Goal: Task Accomplishment & Management: Complete application form

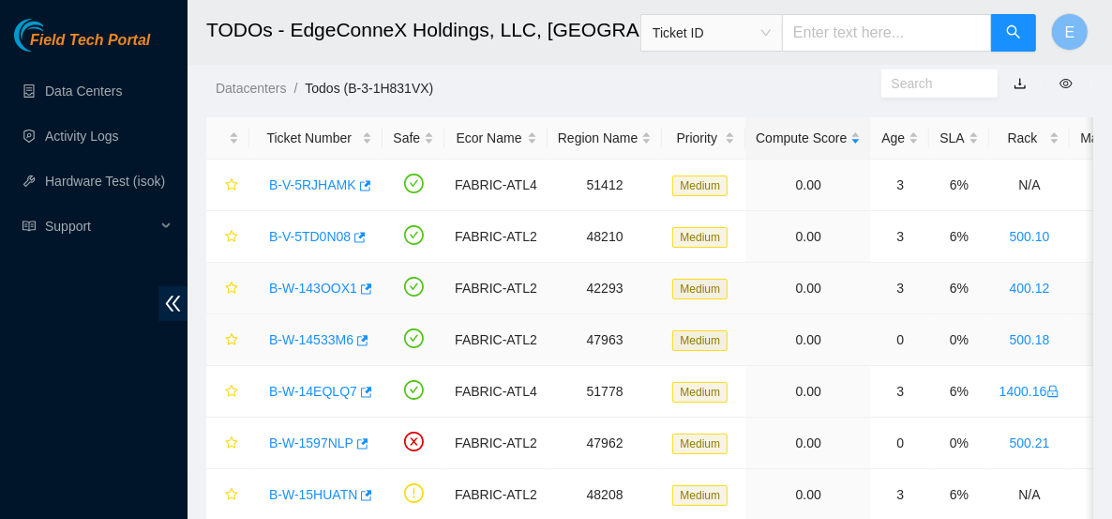
scroll to position [52, 0]
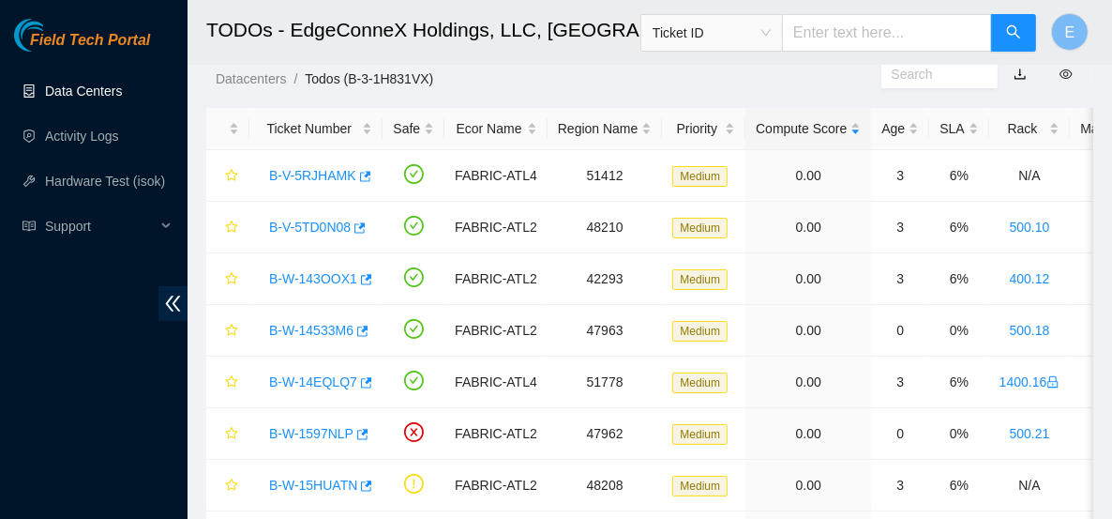
click at [122, 93] on link "Data Centers" at bounding box center [83, 90] width 77 height 15
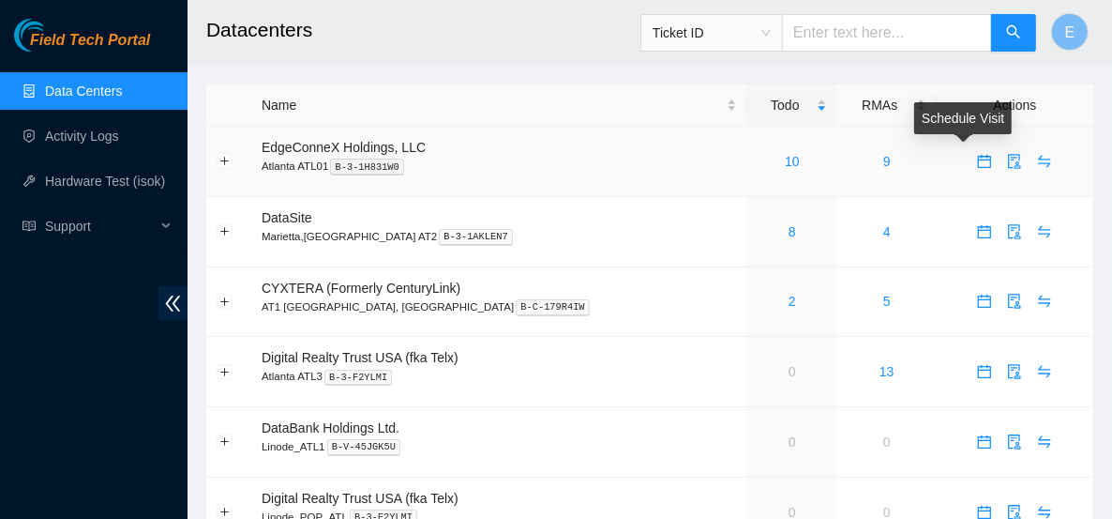
click at [977, 164] on icon "calendar" at bounding box center [984, 161] width 15 height 15
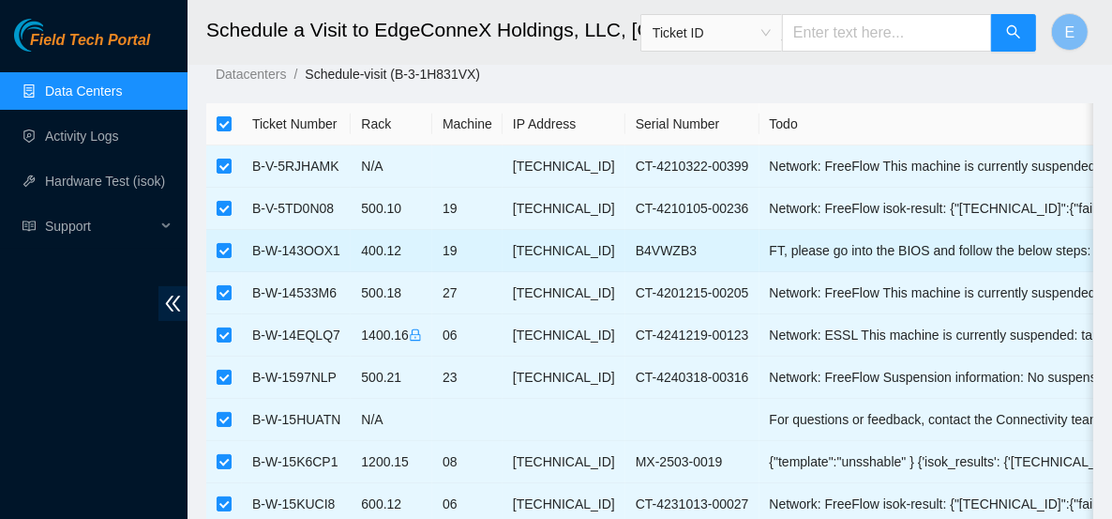
scroll to position [20, 0]
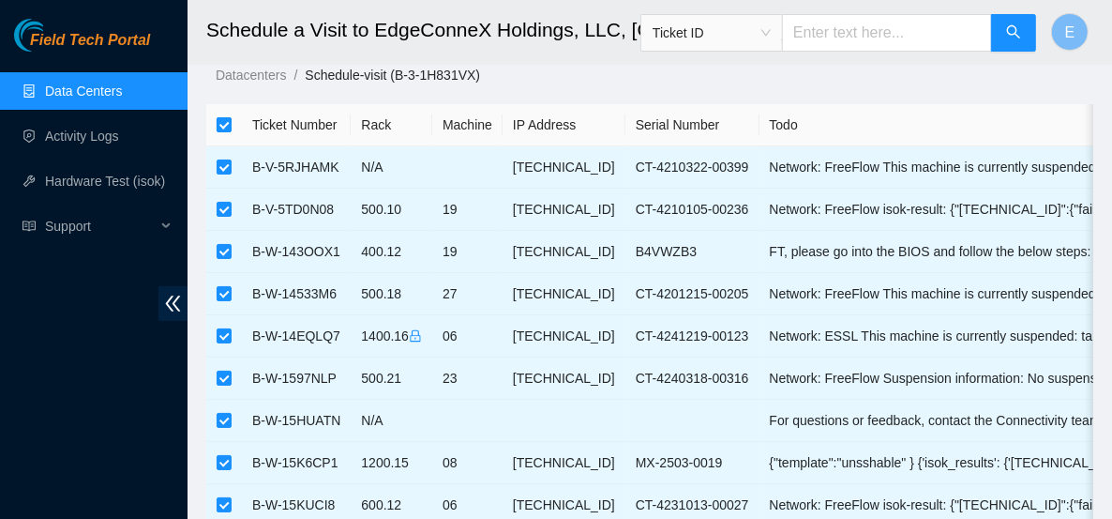
click at [222, 119] on input "checkbox" at bounding box center [224, 124] width 15 height 15
checkbox input "false"
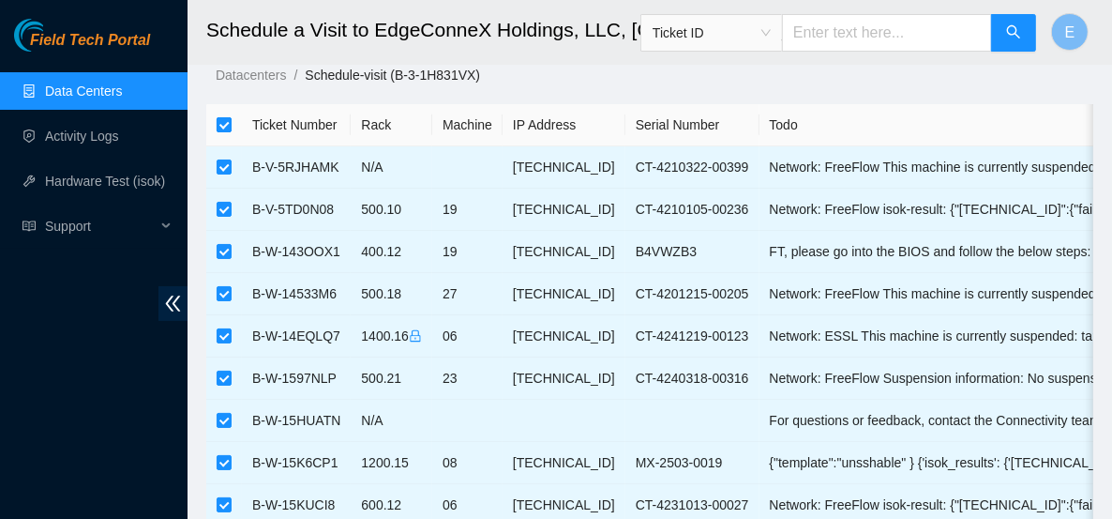
checkbox input "false"
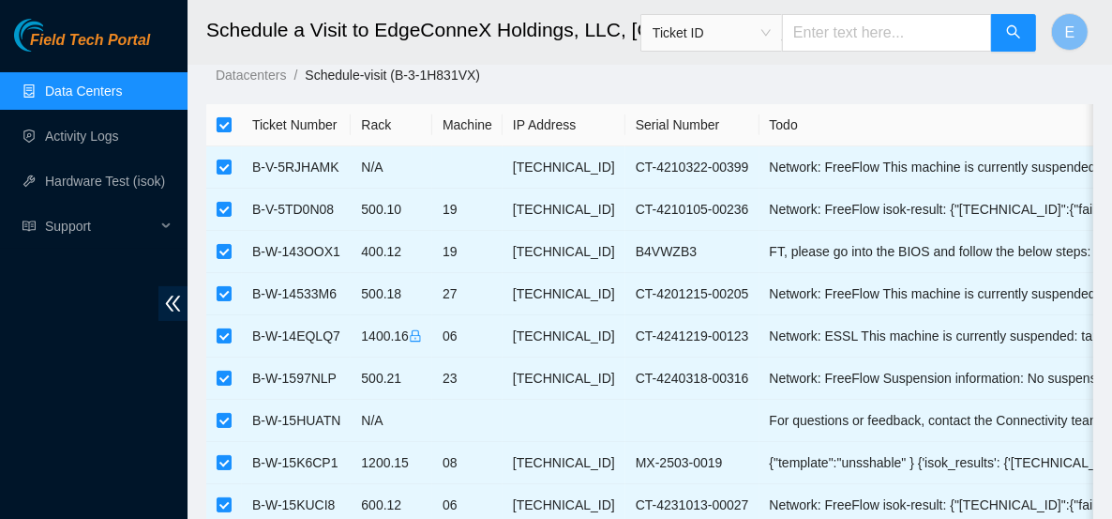
checkbox input "false"
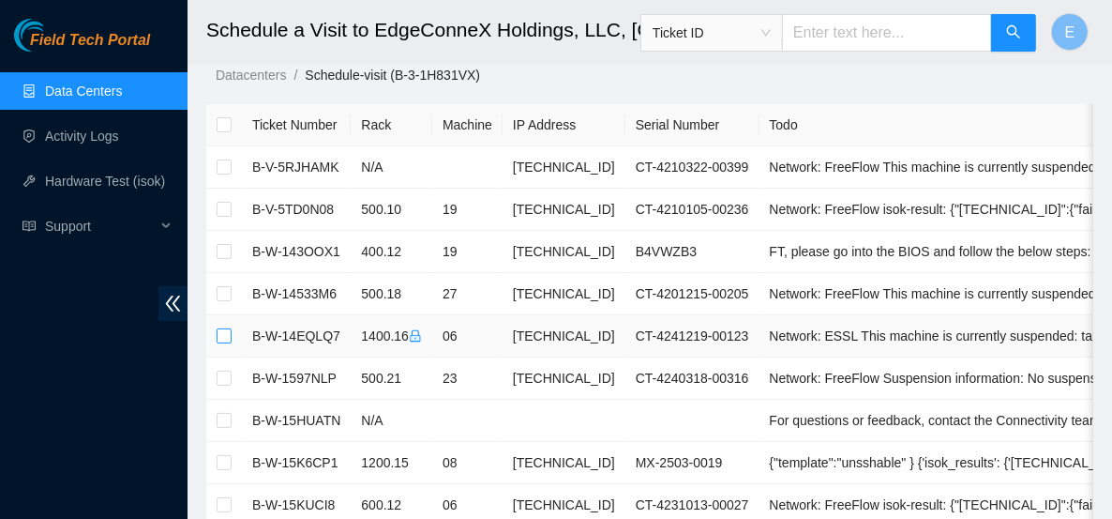
click at [225, 331] on input "checkbox" at bounding box center [224, 335] width 15 height 15
checkbox input "true"
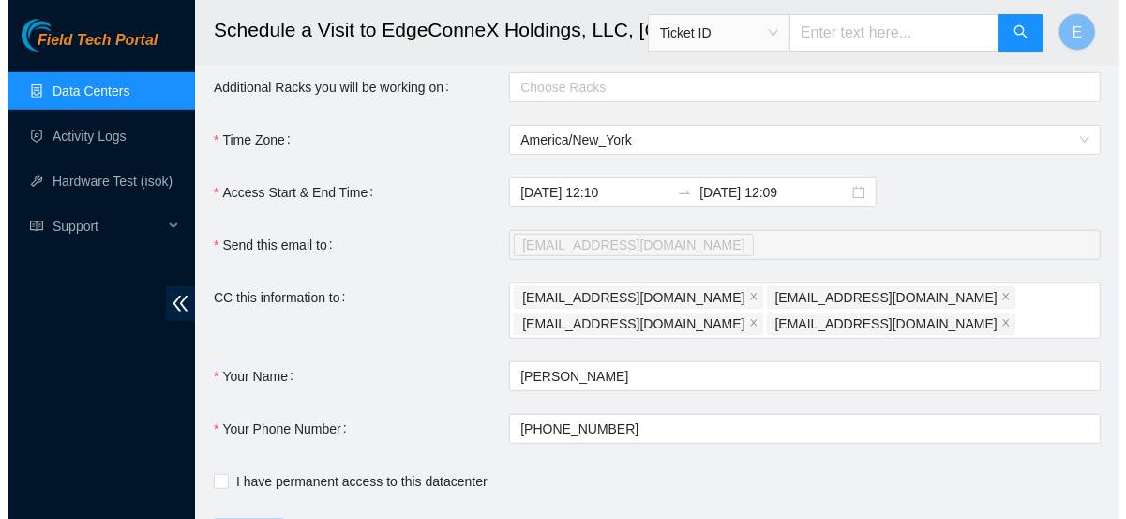
scroll to position [728, 0]
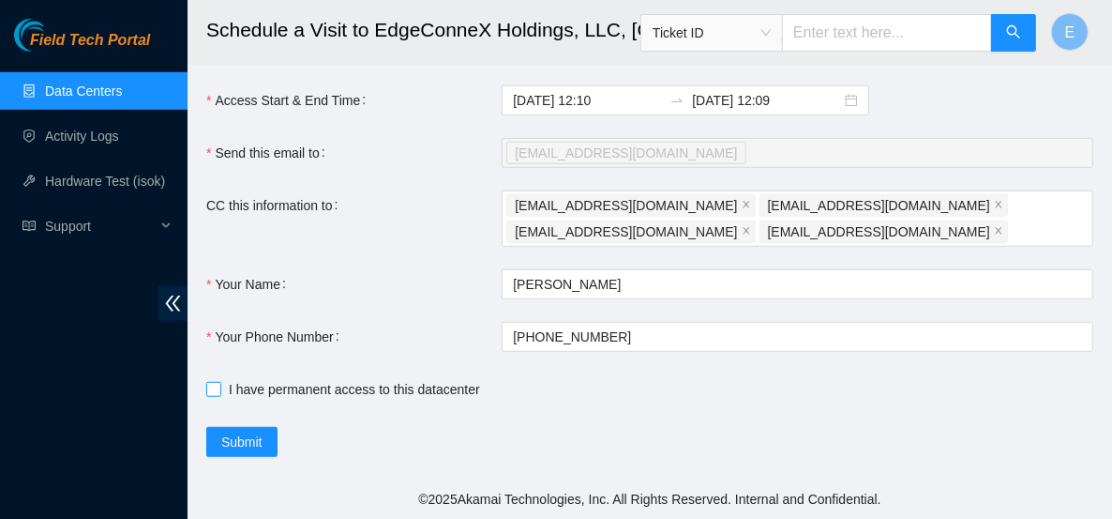
click at [223, 389] on span "I have permanent access to this datacenter" at bounding box center [354, 389] width 266 height 21
click at [219, 389] on input "I have permanent access to this datacenter" at bounding box center [212, 388] width 13 height 13
checkbox input "true"
click at [241, 442] on span "Submit" at bounding box center [241, 441] width 41 height 21
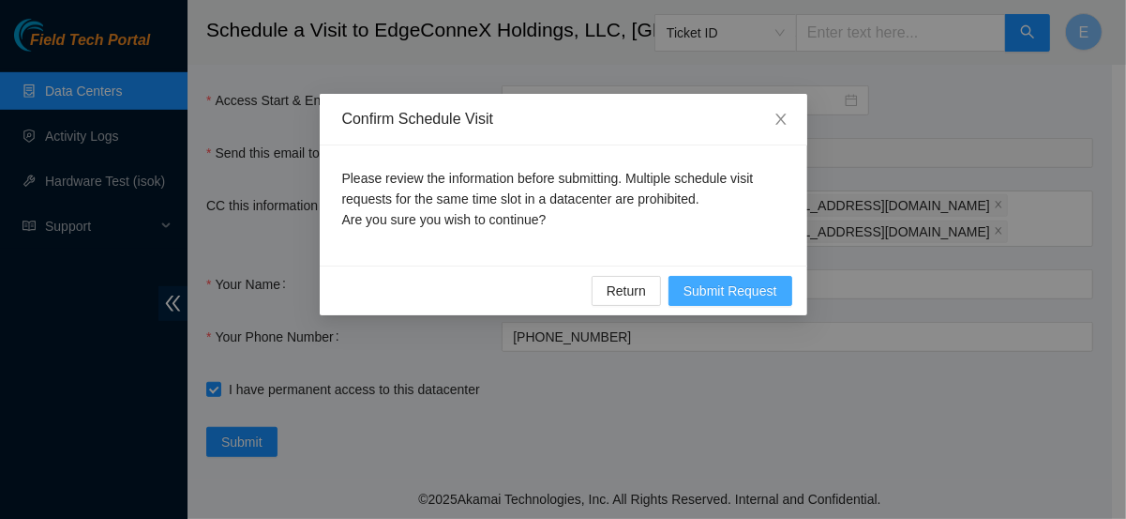
click at [732, 290] on span "Submit Request" at bounding box center [731, 290] width 94 height 21
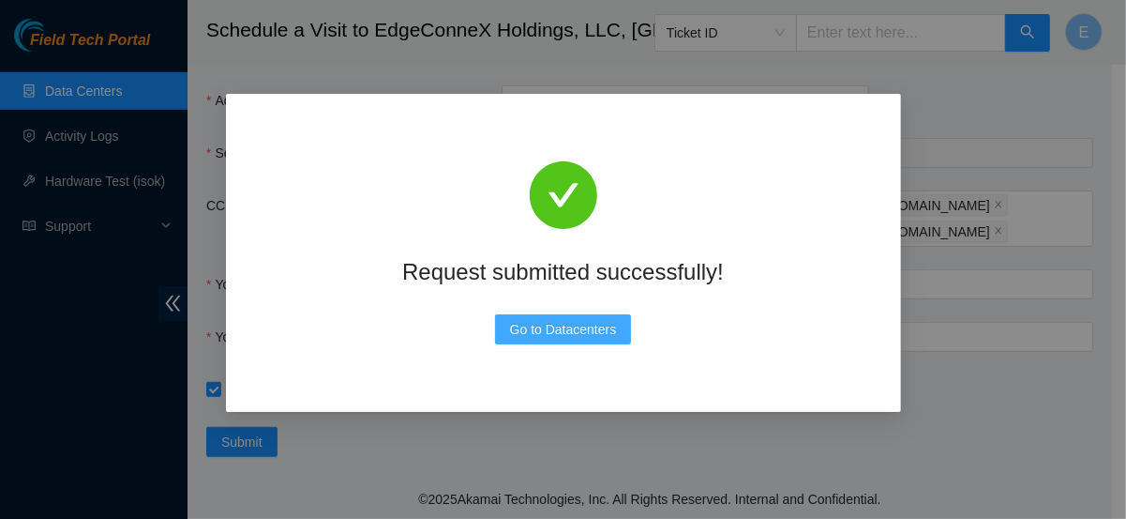
click at [602, 327] on span "Go to Datacenters" at bounding box center [563, 329] width 107 height 21
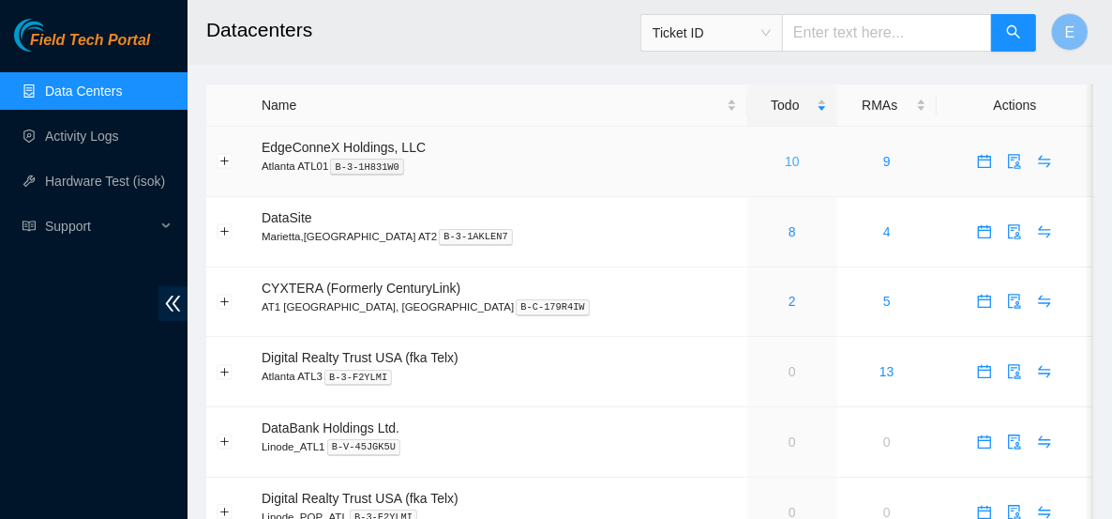
click at [785, 161] on link "10" at bounding box center [792, 161] width 15 height 15
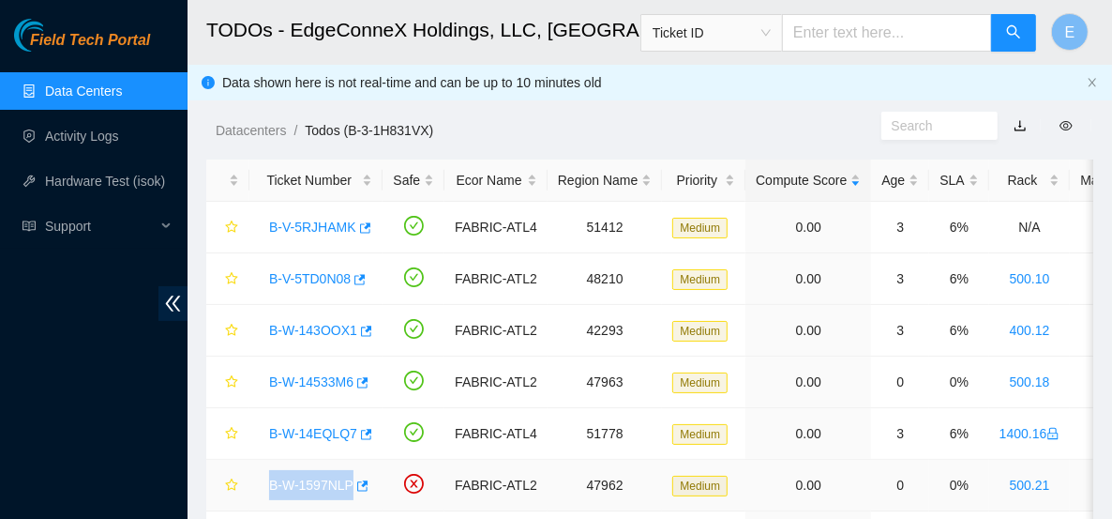
drag, startPoint x: 371, startPoint y: 483, endPoint x: 266, endPoint y: 476, distance: 105.2
click at [266, 476] on td "B-W-1597NLP" at bounding box center [315, 486] width 133 height 52
copy link "B-W-1597NLP"
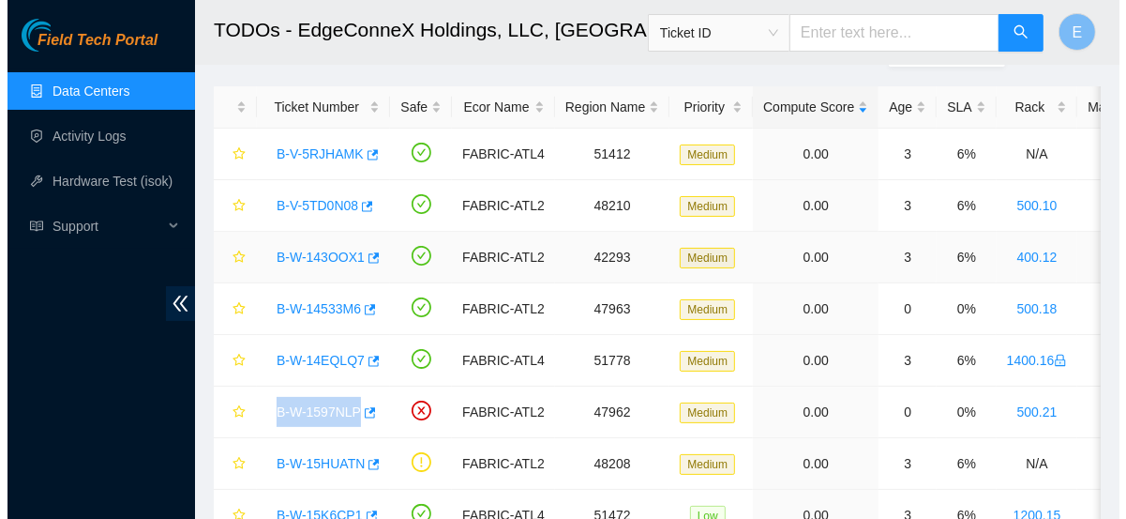
scroll to position [101, 0]
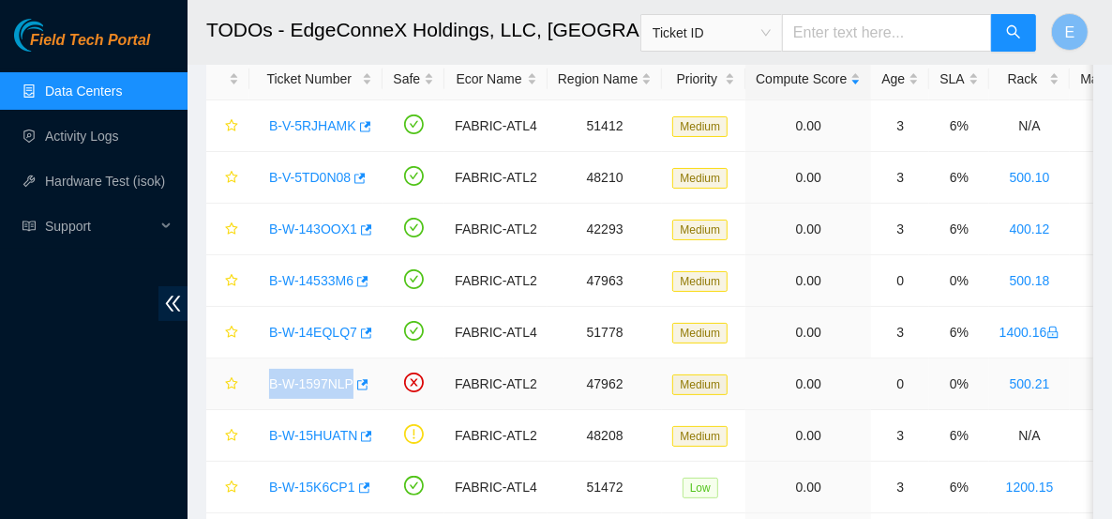
click at [314, 380] on link "B-W-1597NLP" at bounding box center [311, 383] width 84 height 15
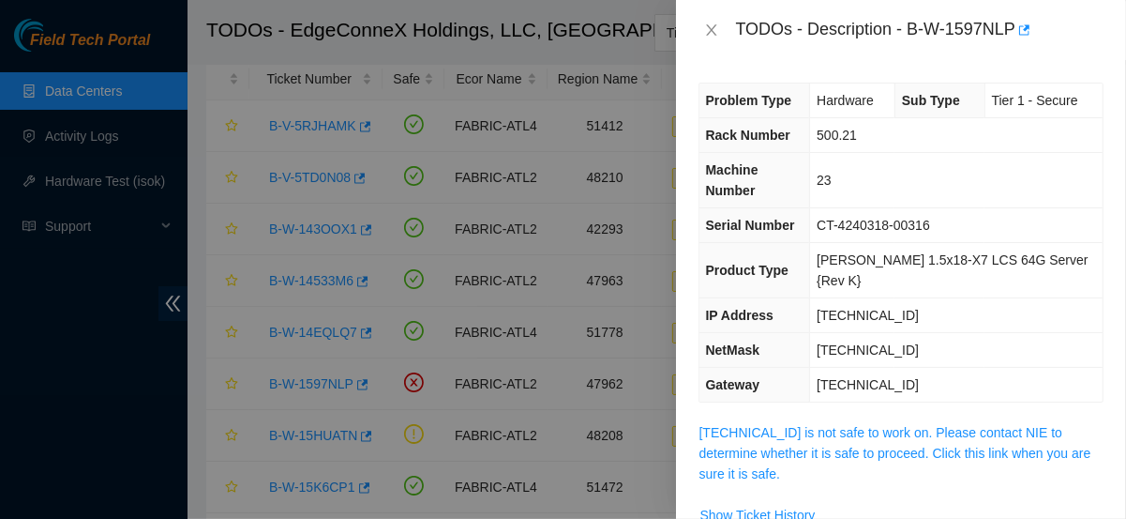
click at [551, 385] on div at bounding box center [563, 259] width 1126 height 519
click at [207, 67] on div at bounding box center [563, 259] width 1126 height 519
drag, startPoint x: 908, startPoint y: 30, endPoint x: 1019, endPoint y: 29, distance: 110.7
click at [1019, 29] on div "TODOs - Description - B-W-1597NLP" at bounding box center [920, 30] width 368 height 30
copy div "B-W-1597NLP"
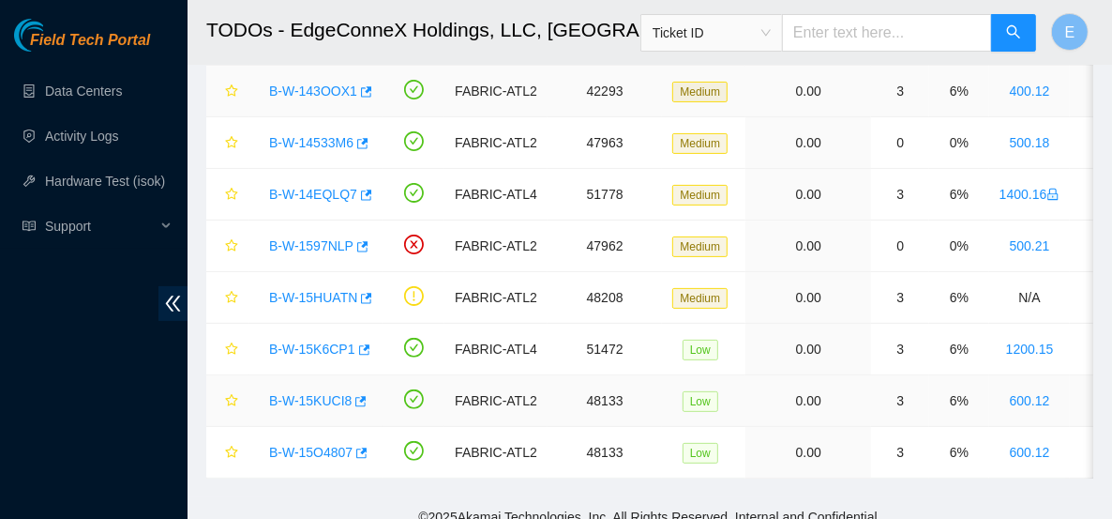
scroll to position [259, 0]
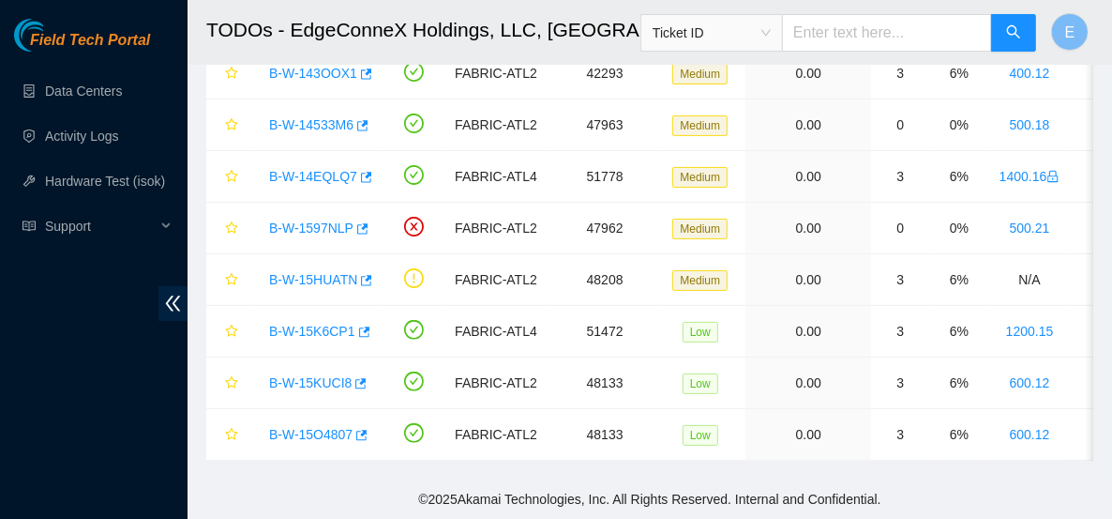
click at [842, 28] on input "text" at bounding box center [887, 33] width 210 height 38
paste input "B-W-1597NLP"
type input "B-W-1597NLP"
click at [1019, 25] on icon "search" at bounding box center [1013, 31] width 15 height 15
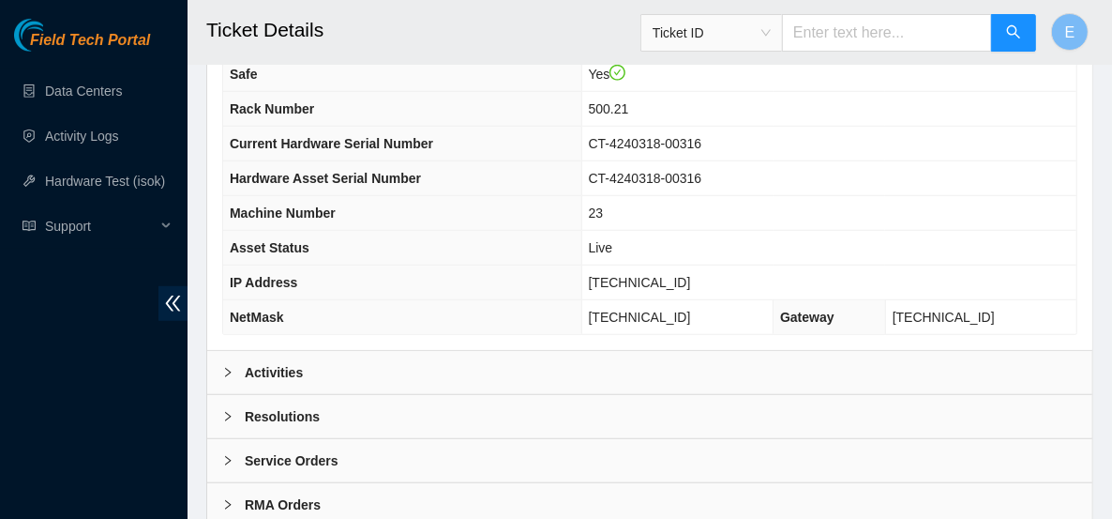
scroll to position [772, 0]
click at [302, 349] on div "Activities" at bounding box center [649, 370] width 885 height 43
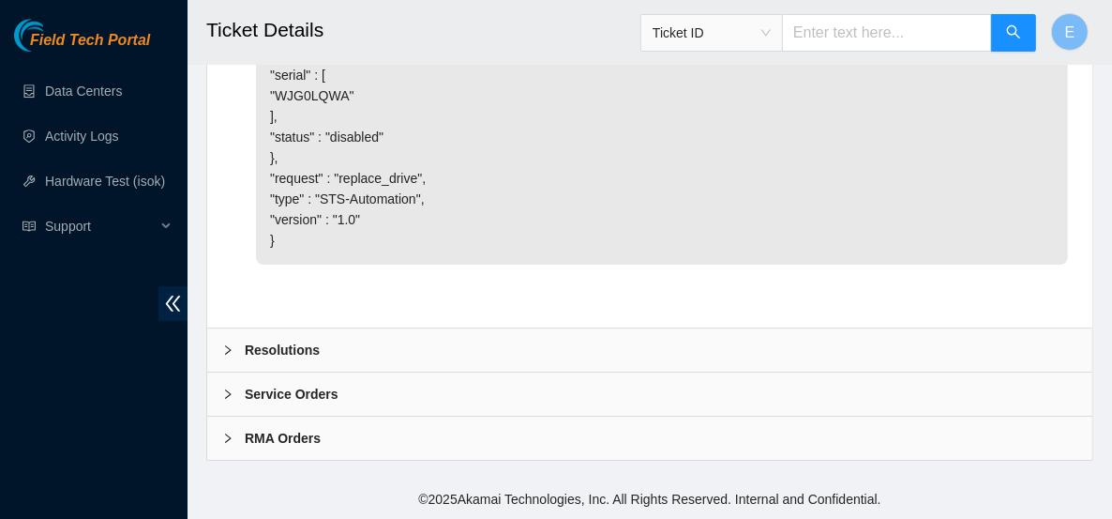
scroll to position [3849, 0]
click at [240, 352] on div at bounding box center [233, 350] width 23 height 21
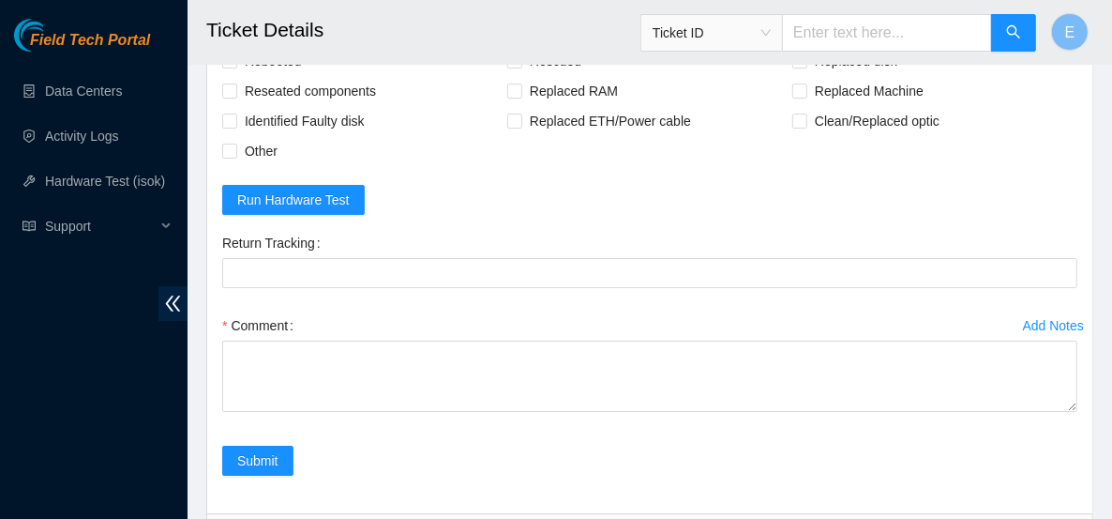
scroll to position [4019, 0]
click at [230, 12] on icon "right" at bounding box center [227, 6] width 11 height 11
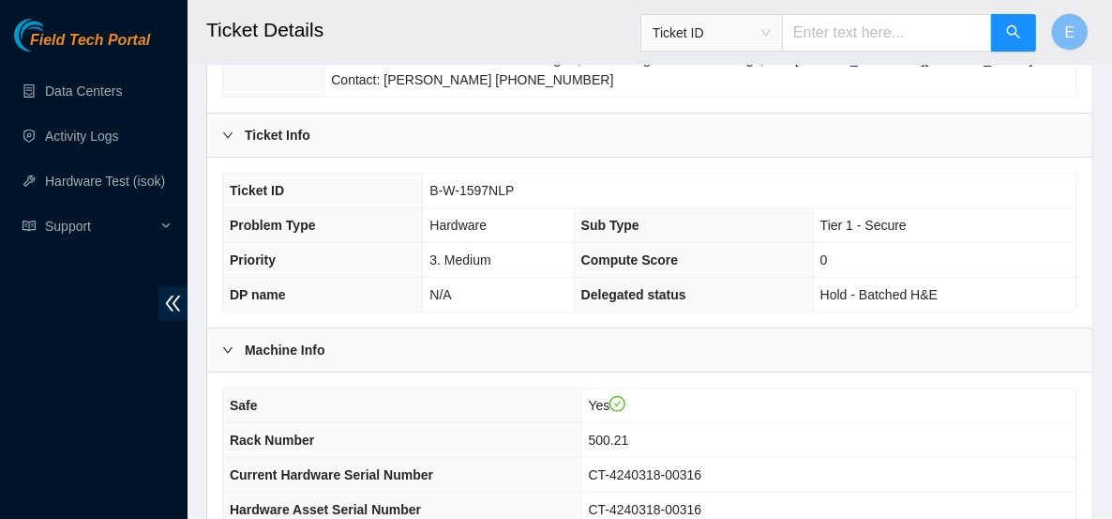
scroll to position [437, 0]
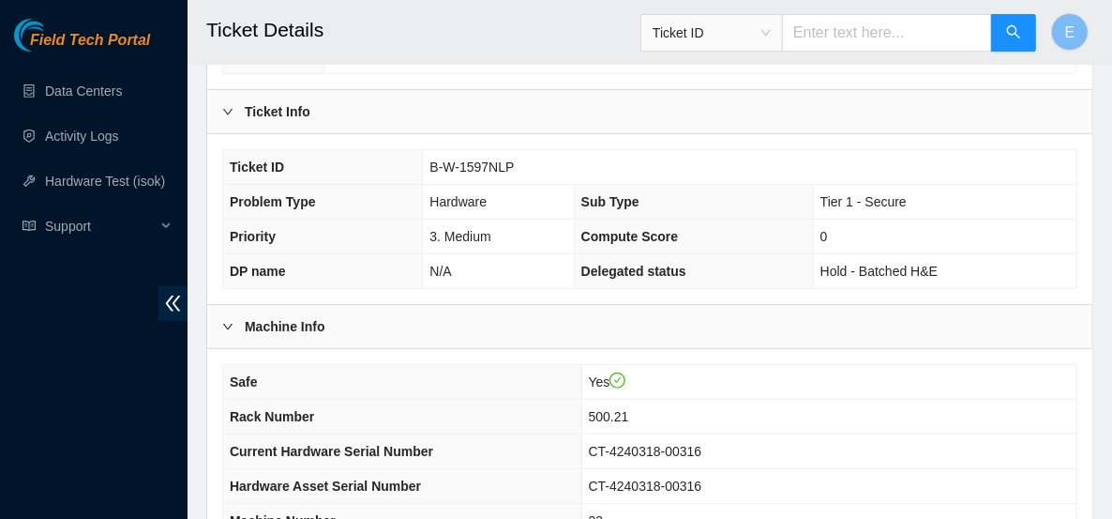
scroll to position [461, 0]
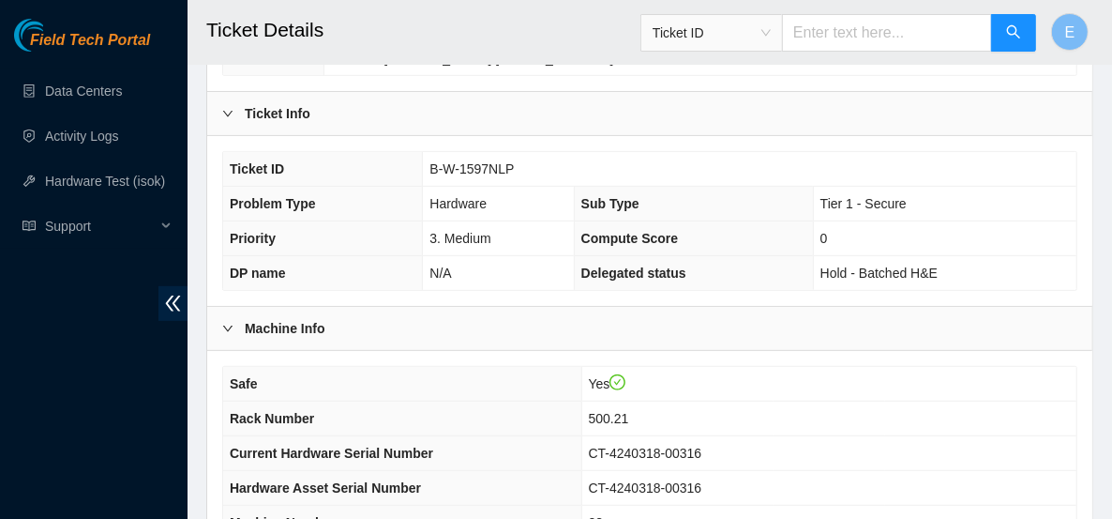
click at [847, 38] on input "text" at bounding box center [887, 33] width 210 height 38
paste input "B-V-5V4WX5L"
type input "B-V-5V4WX5L"
click at [1018, 37] on icon "search" at bounding box center [1013, 31] width 13 height 13
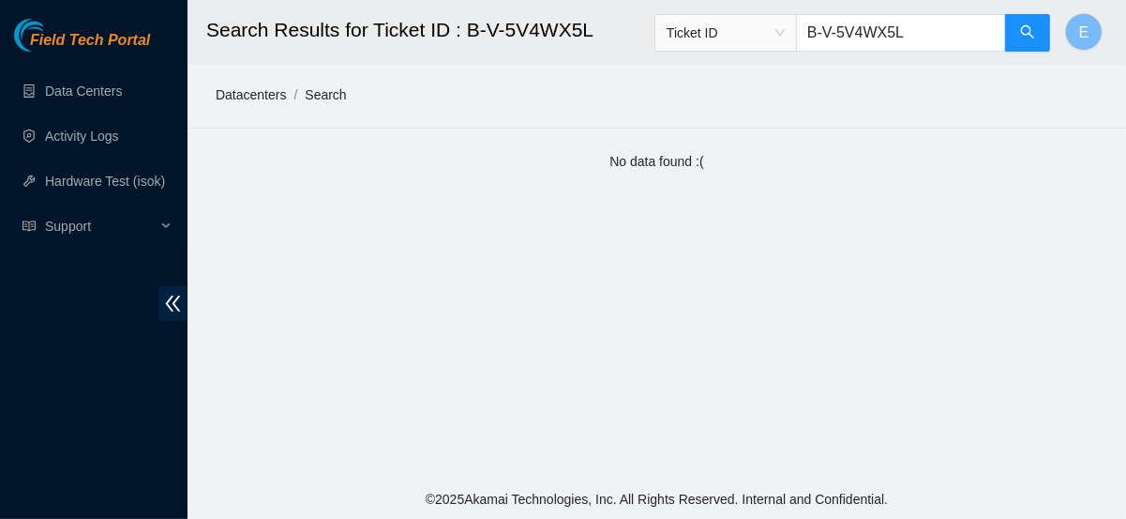
click at [239, 92] on link "Datacenters" at bounding box center [251, 94] width 70 height 15
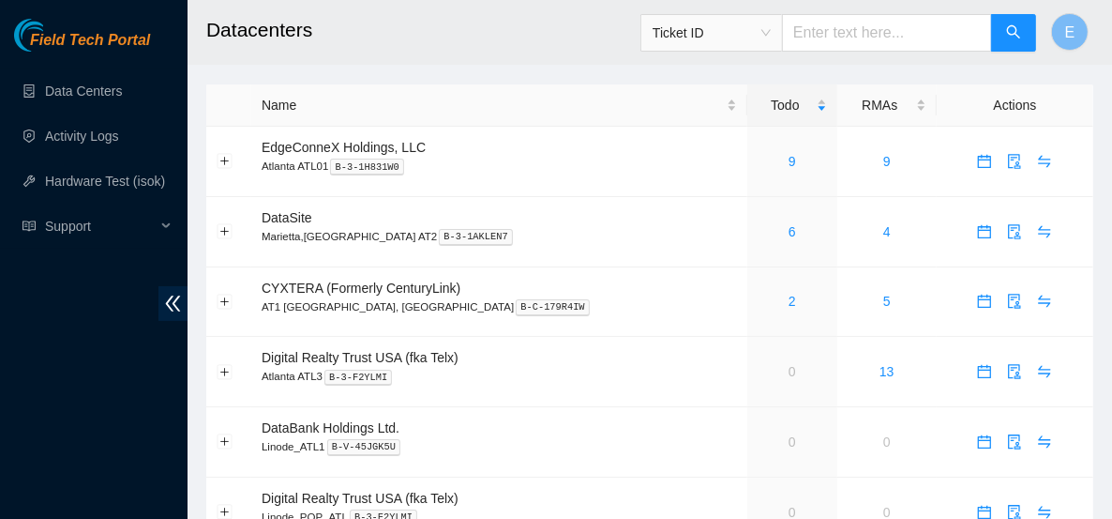
click at [838, 38] on input "text" at bounding box center [887, 33] width 210 height 38
paste input "B-V-5V4WX5L"
type input "B-V-5V4WX5L"
click at [1003, 47] on button "button" at bounding box center [1013, 33] width 45 height 38
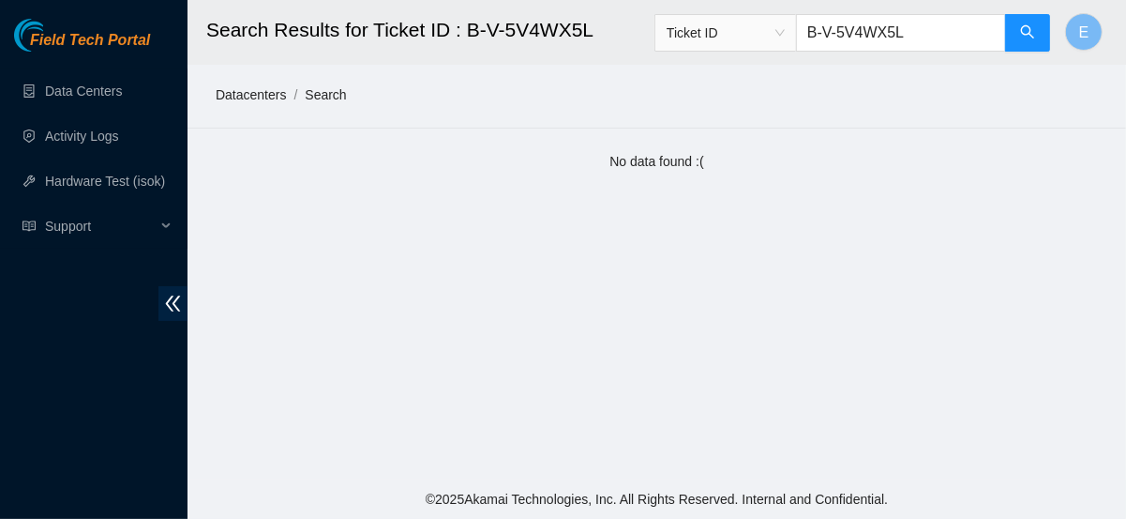
click at [233, 96] on link "Datacenters" at bounding box center [251, 94] width 70 height 15
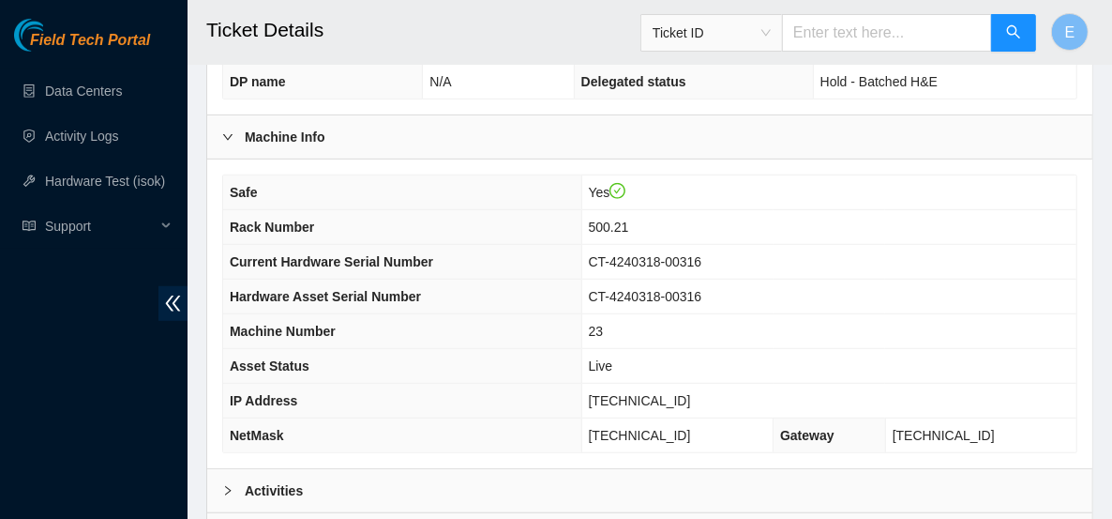
scroll to position [507, 0]
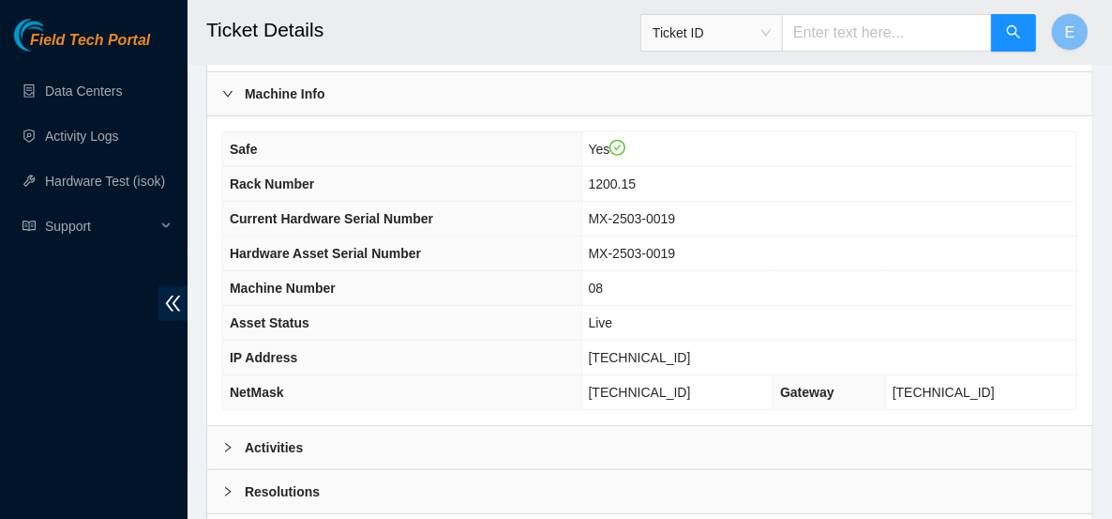
scroll to position [695, 0]
